Goal: Task Accomplishment & Management: Manage account settings

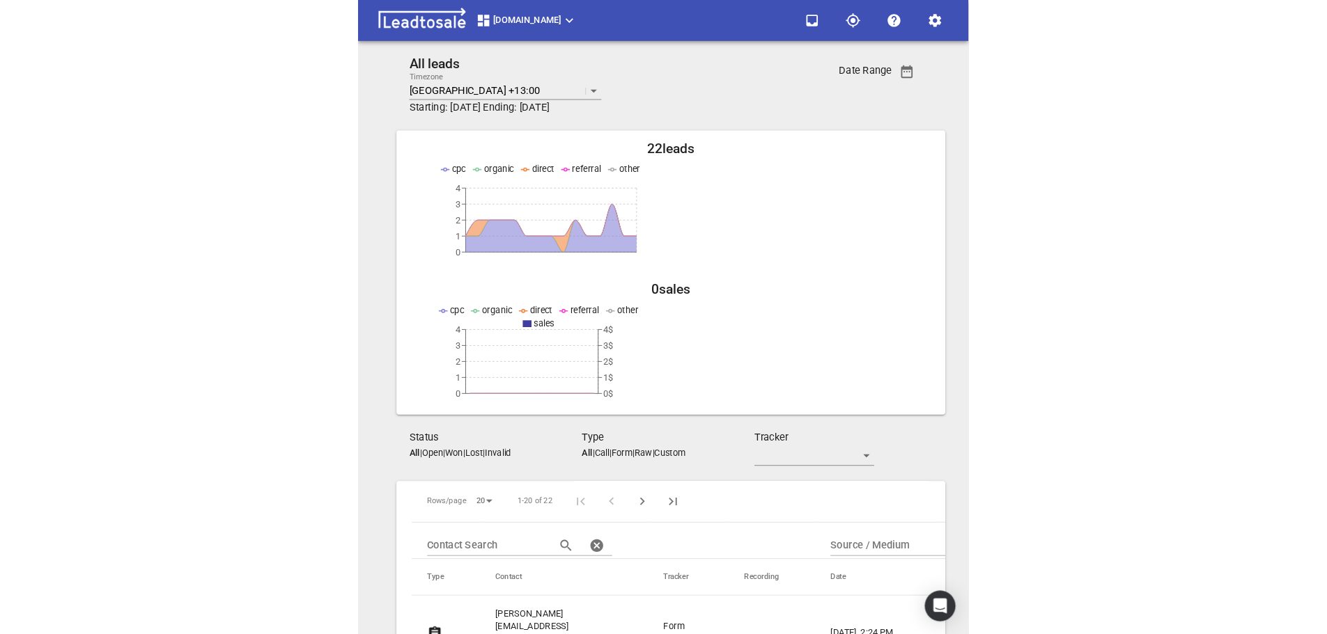
scroll to position [279, 0]
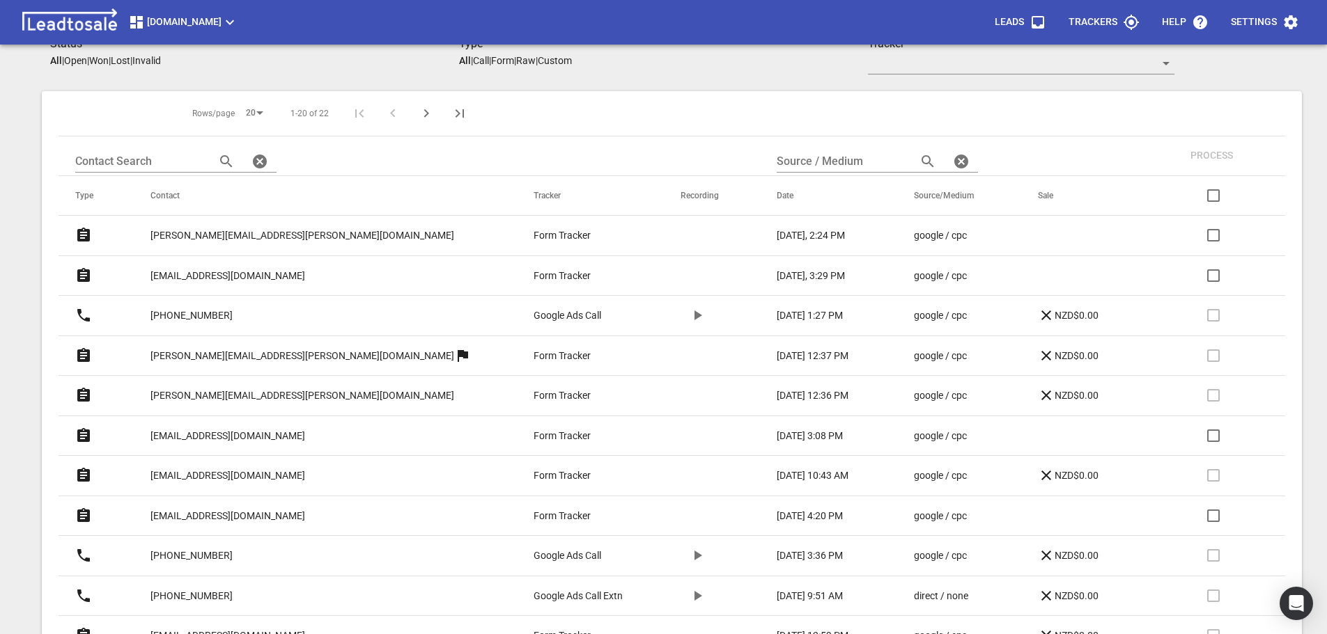
click at [221, 234] on p "[PERSON_NAME][EMAIL_ADDRESS][PERSON_NAME][DOMAIN_NAME]" at bounding box center [302, 235] width 304 height 15
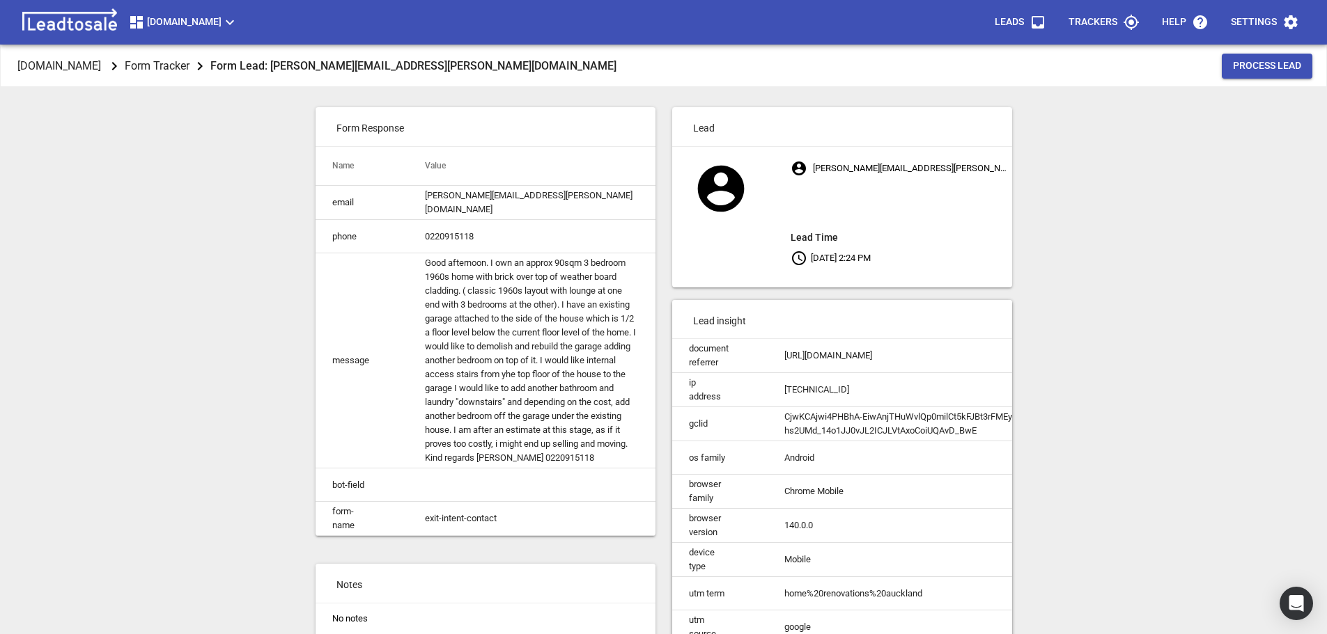
click at [1238, 292] on div "Design2renovate.co.nz Form Tracker Form Lead: jonathan.frogley@gmail.com Proces…" at bounding box center [663, 362] width 1315 height 634
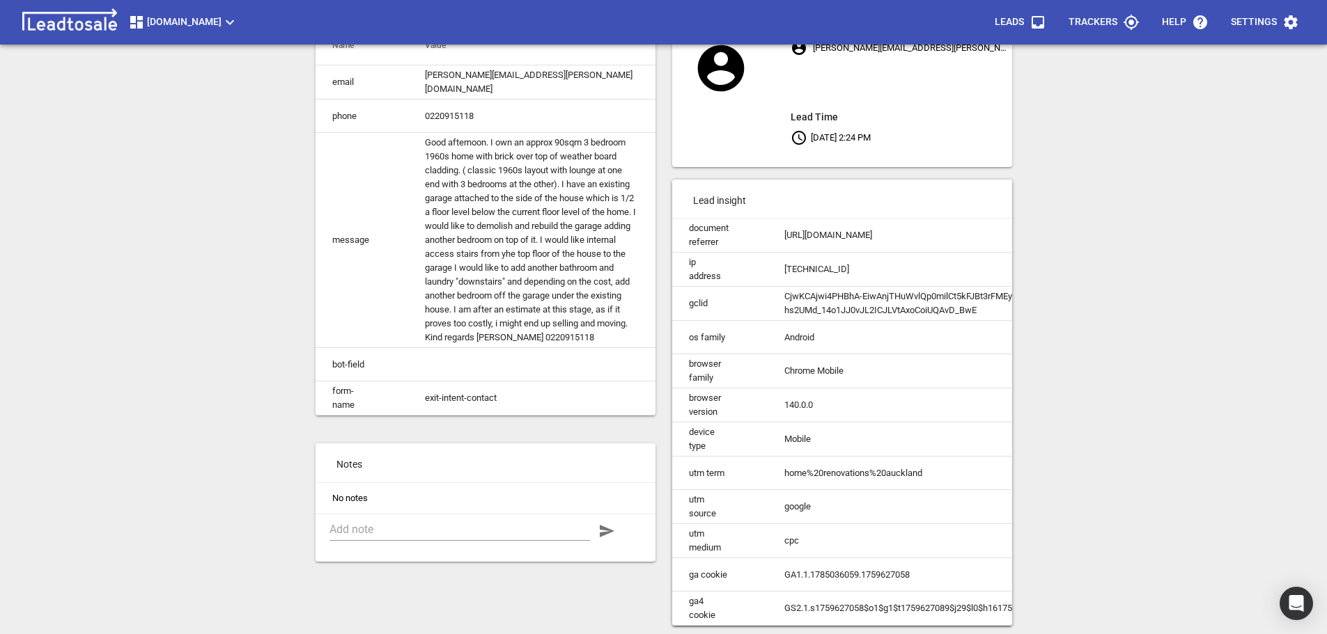
scroll to position [131, 0]
click at [406, 527] on textarea at bounding box center [459, 529] width 260 height 13
click at [476, 555] on textarea "Phone discussion. Explained issues to be faced in design stage e.g. Bedrooms be…" at bounding box center [459, 543] width 260 height 40
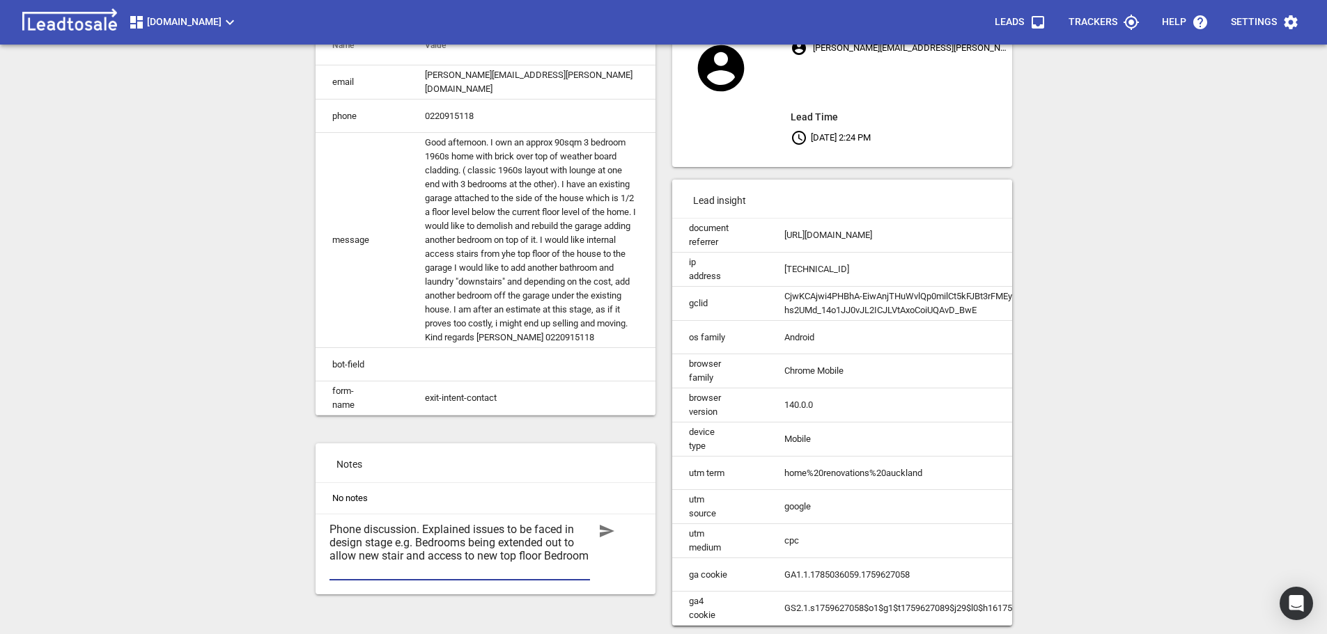
click at [565, 556] on textarea "Phone discussion. Explained issues to be faced in design stage e.g. Bedrooms be…" at bounding box center [459, 549] width 260 height 53
click at [511, 571] on textarea "Phone discussion. Explained issues to be faced in design stage e.g. Bedrooms be…" at bounding box center [459, 549] width 260 height 53
click at [455, 583] on textarea "Phone discussion. Explained issues to be faced in design stage e.g. Bedrooms be…" at bounding box center [459, 556] width 260 height 66
click at [538, 583] on textarea "Phone discussion. Explained issues to be faced in design stage e.g. Bedrooms be…" at bounding box center [459, 556] width 260 height 66
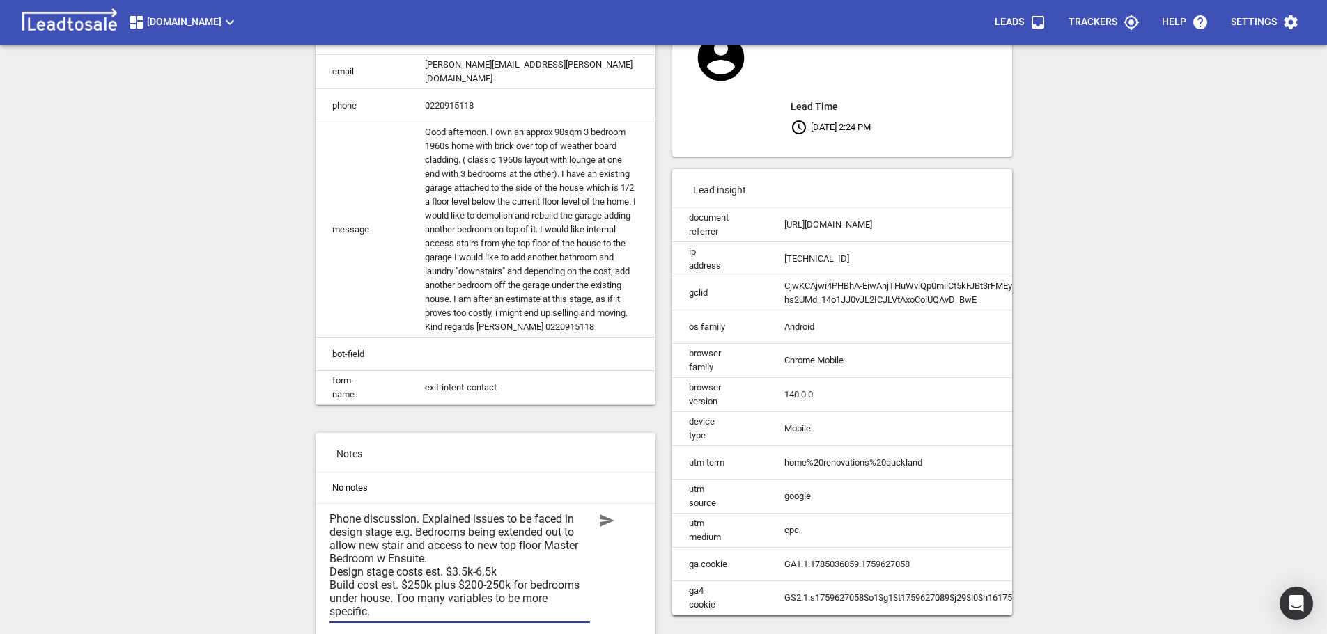
scroll to position [138, 0]
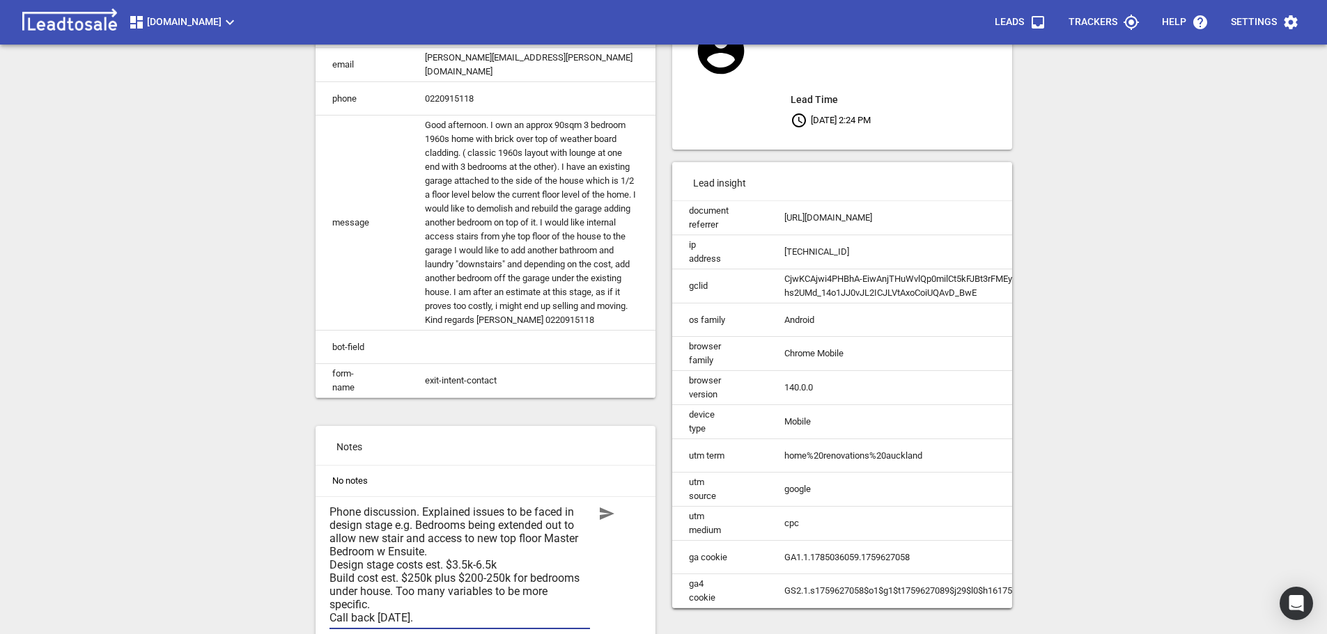
type textarea "Phone discussion. Explained issues to be faced in design stage e.g. Bedrooms be…"
click at [609, 521] on icon "button" at bounding box center [606, 514] width 17 height 17
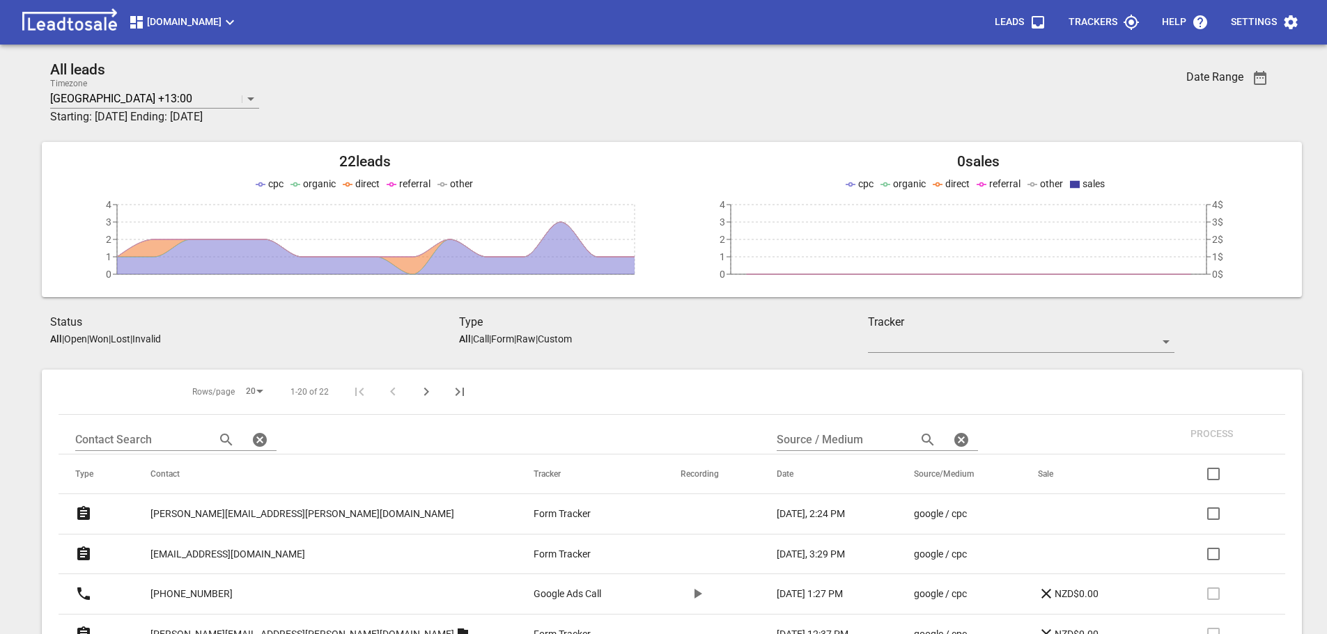
scroll to position [279, 0]
